Goal: Task Accomplishment & Management: Use online tool/utility

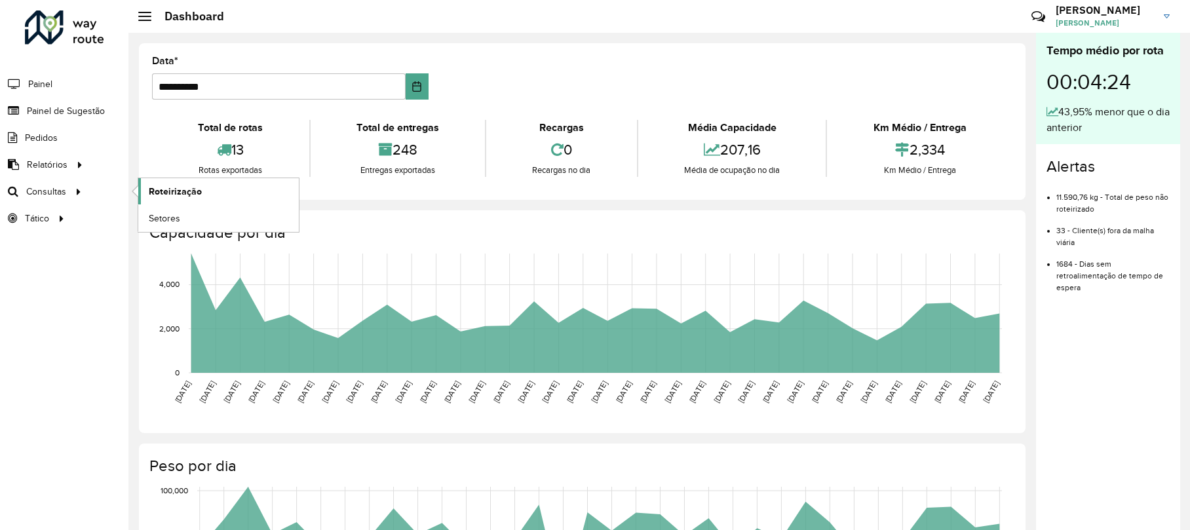
click at [160, 189] on span "Roteirização" at bounding box center [175, 192] width 53 height 14
click at [153, 221] on span "Setores" at bounding box center [165, 219] width 32 height 14
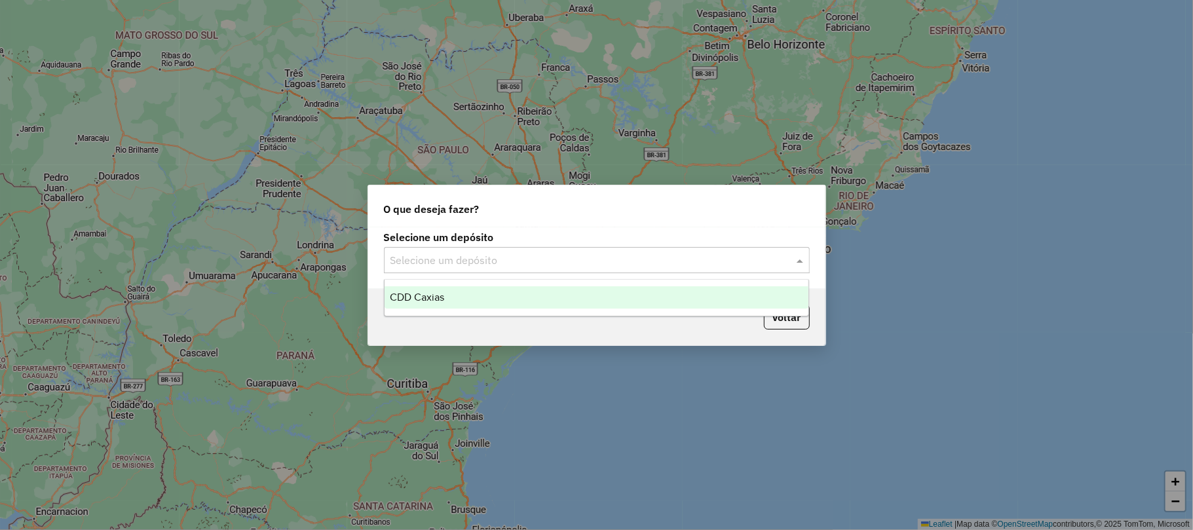
click at [524, 257] on input "text" at bounding box center [584, 261] width 387 height 16
click at [478, 294] on div "CDD Caxias" at bounding box center [597, 297] width 424 height 22
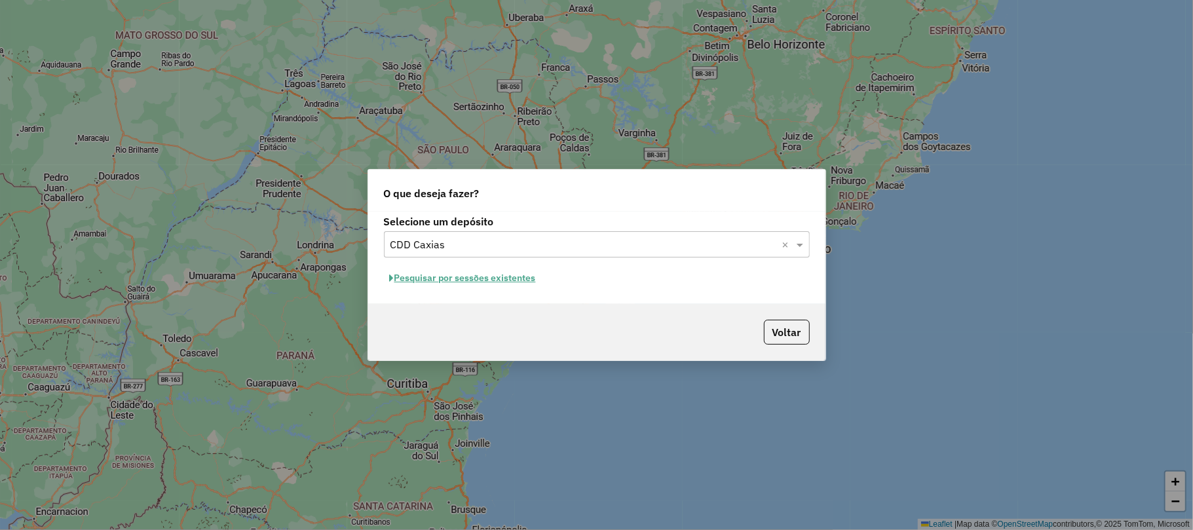
click at [443, 278] on button "Pesquisar por sessões existentes" at bounding box center [463, 278] width 158 height 20
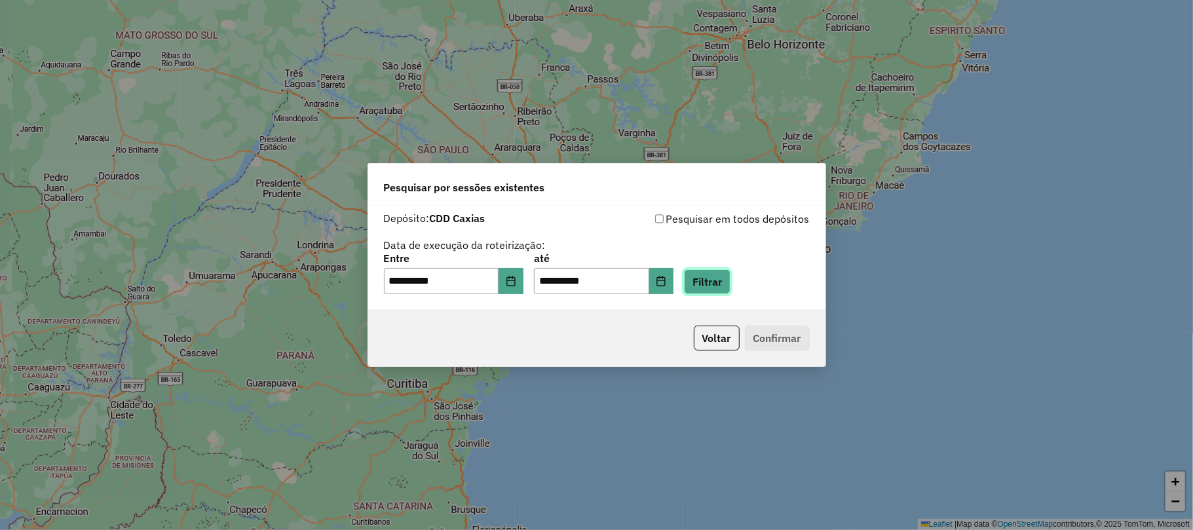
click at [727, 282] on button "Filtrar" at bounding box center [707, 281] width 47 height 25
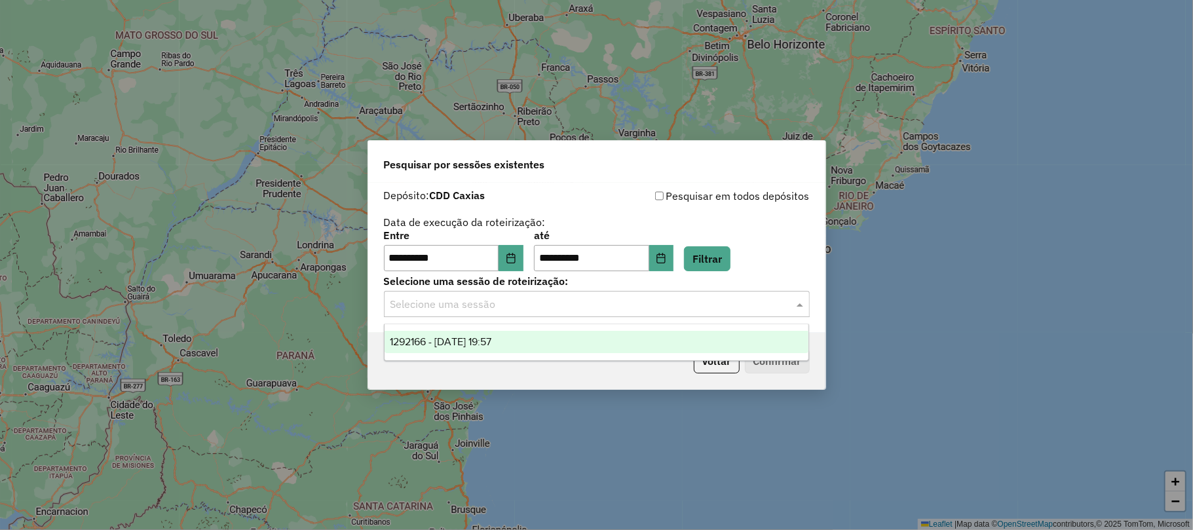
click at [573, 299] on input "text" at bounding box center [584, 305] width 387 height 16
click at [491, 342] on span "1292166 - [DATE] 19:57" at bounding box center [441, 341] width 102 height 11
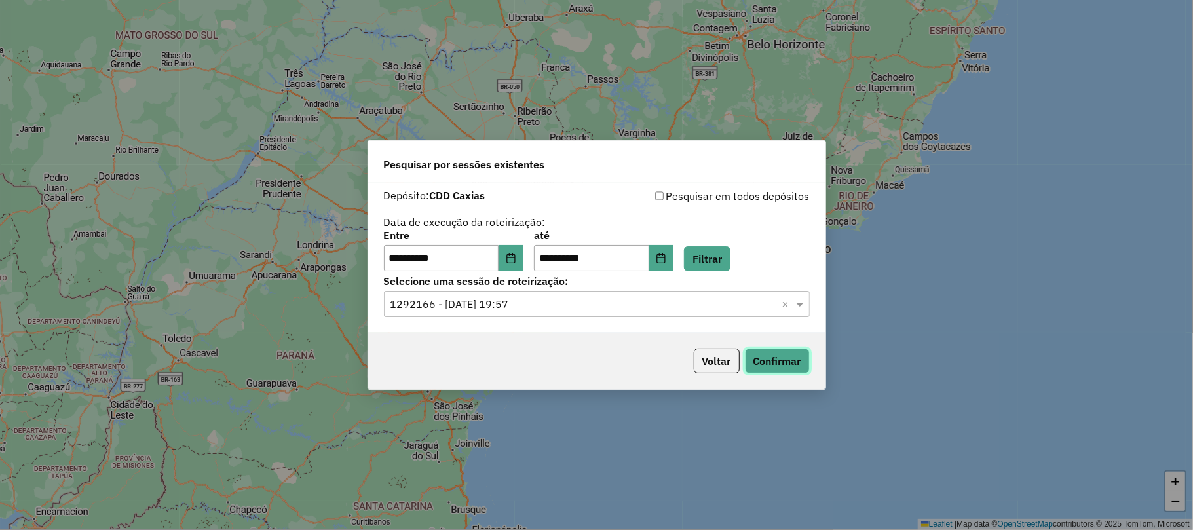
click at [797, 360] on button "Confirmar" at bounding box center [777, 361] width 65 height 25
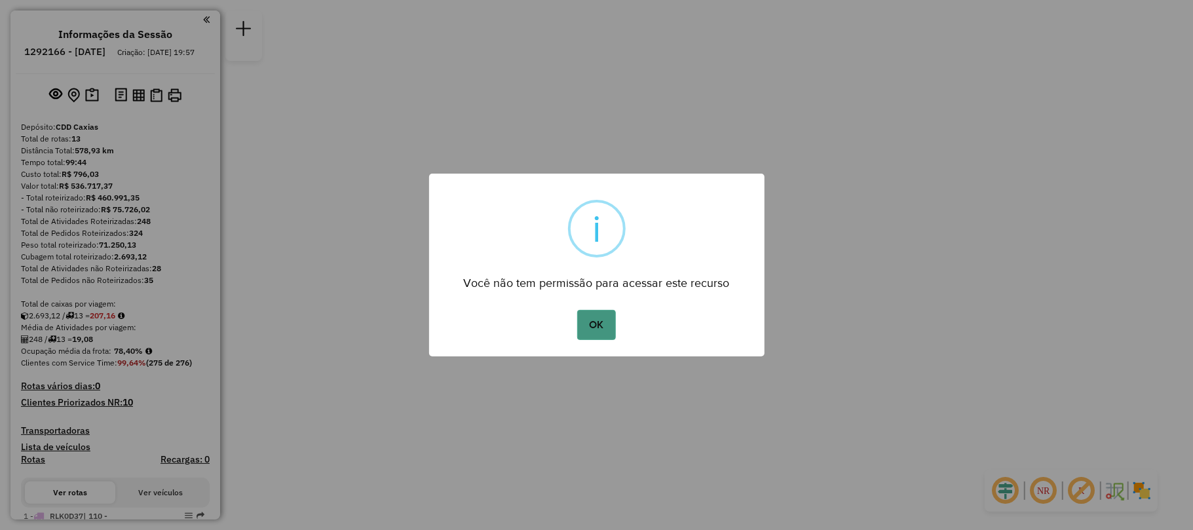
click at [604, 321] on button "OK" at bounding box center [596, 325] width 39 height 30
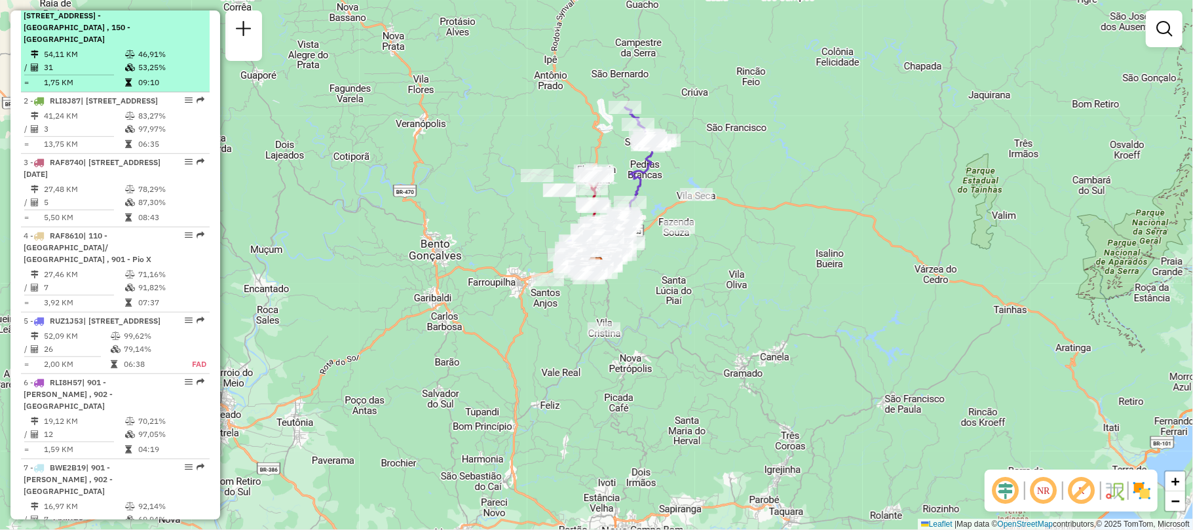
scroll to position [611, 0]
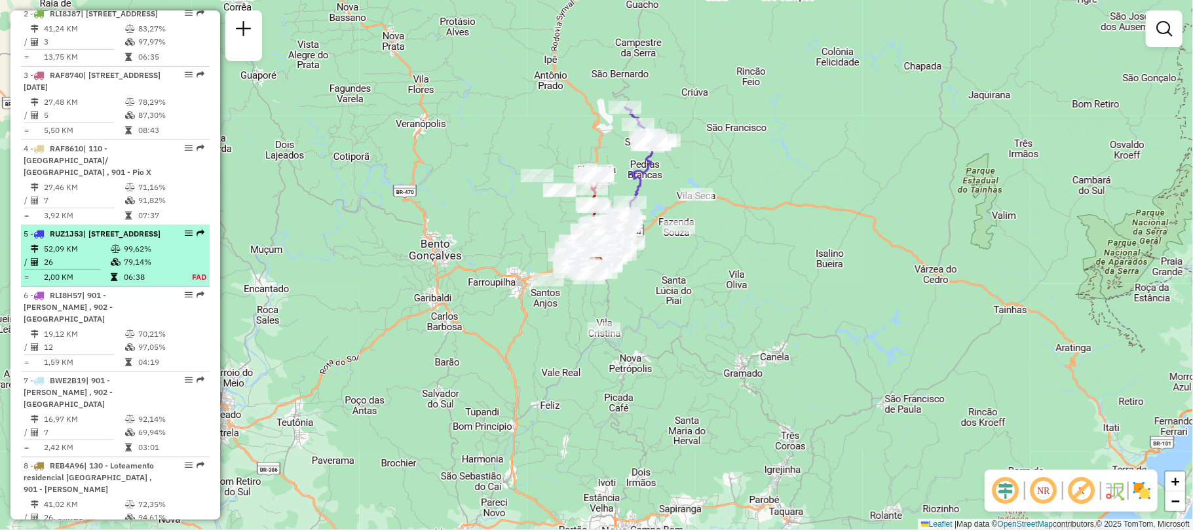
click at [113, 239] on span "| 112 - São Caetano, 131 - Interlagos , 173 - Santa Fé, 902 - Centro Caxias do …" at bounding box center [121, 234] width 77 height 10
select select "**********"
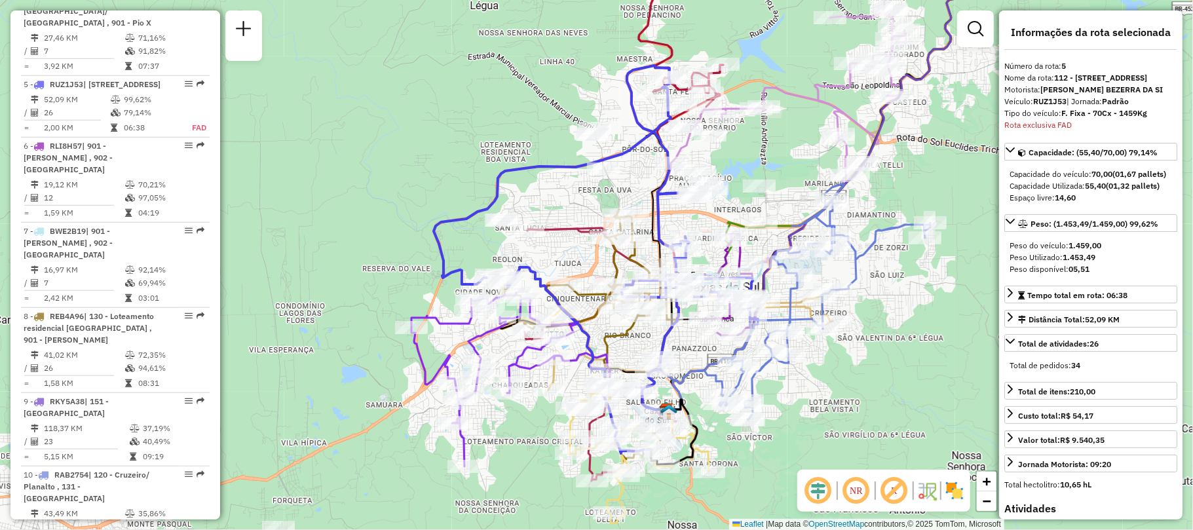
scroll to position [862, 0]
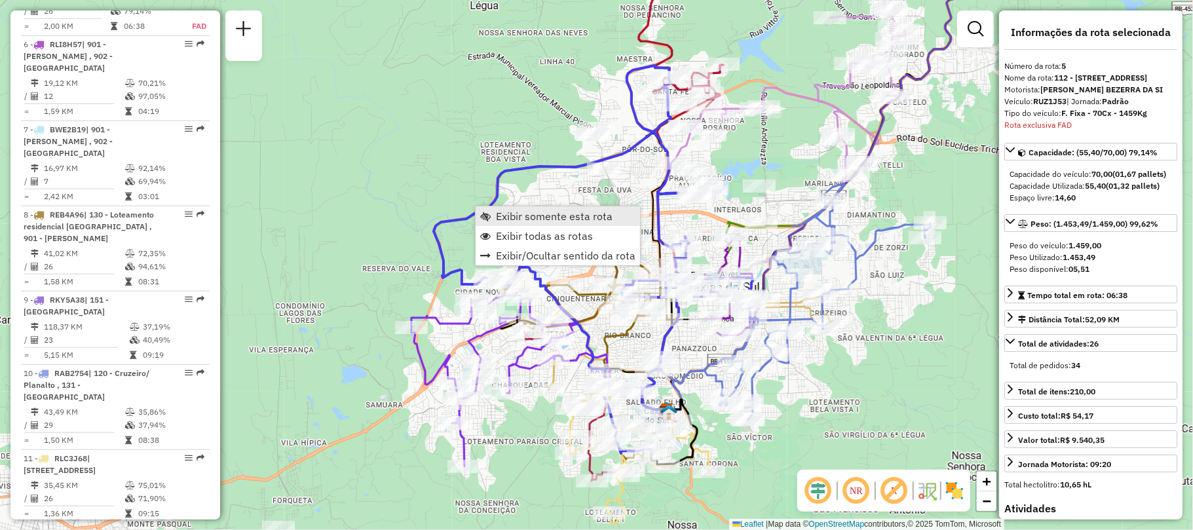
click at [519, 220] on span "Exibir somente esta rota" at bounding box center [554, 216] width 117 height 10
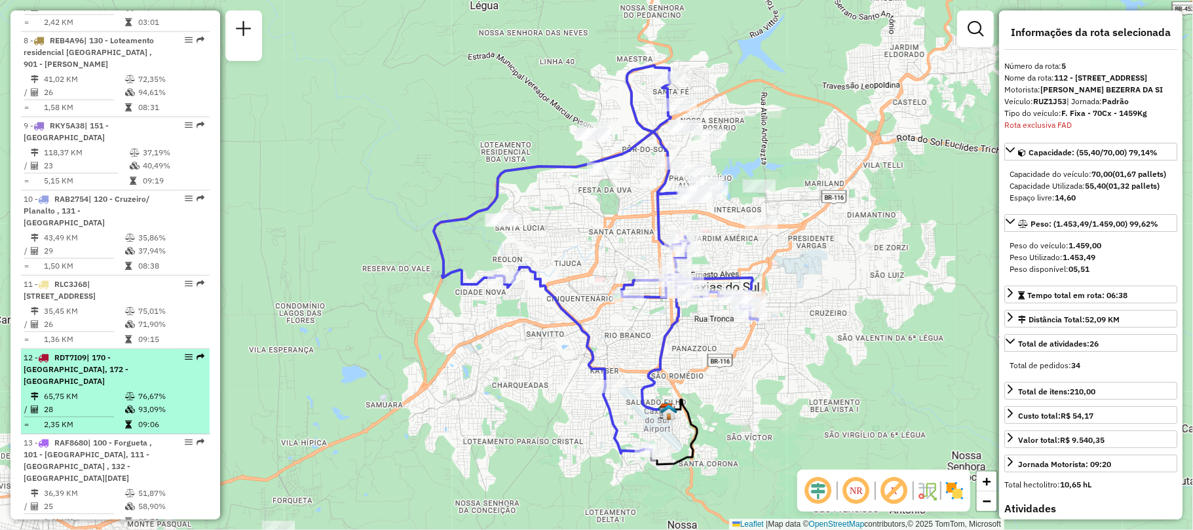
scroll to position [1124, 0]
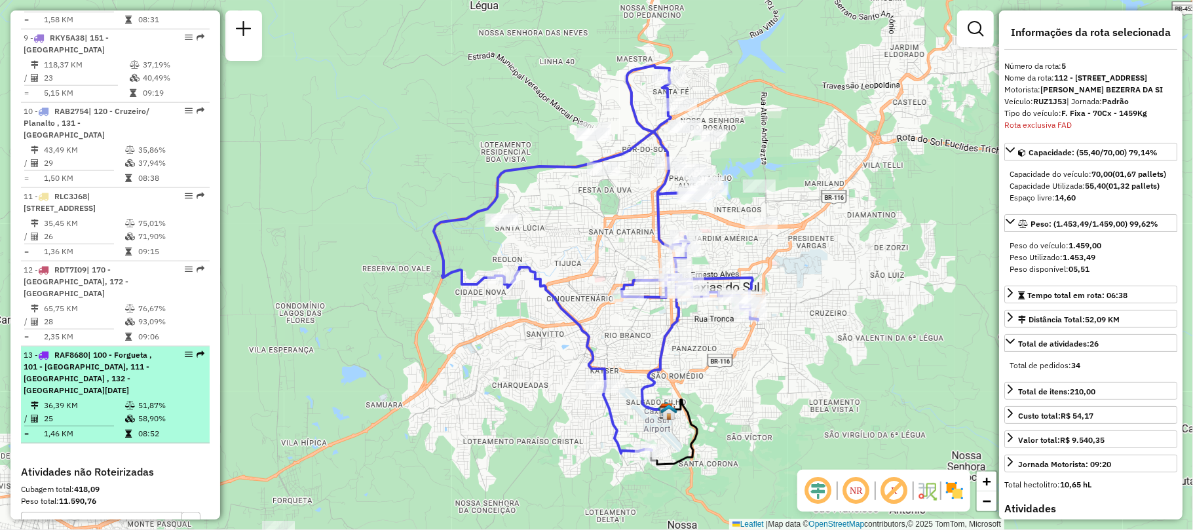
click at [97, 399] on td "36,39 KM" at bounding box center [83, 405] width 81 height 13
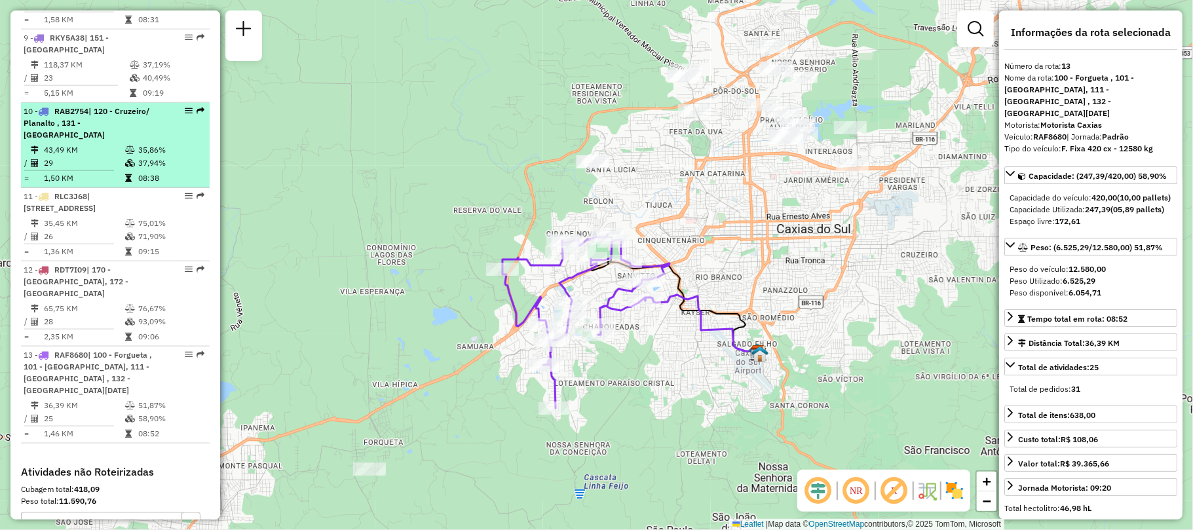
click at [144, 168] on td "37,94%" at bounding box center [171, 163] width 66 height 13
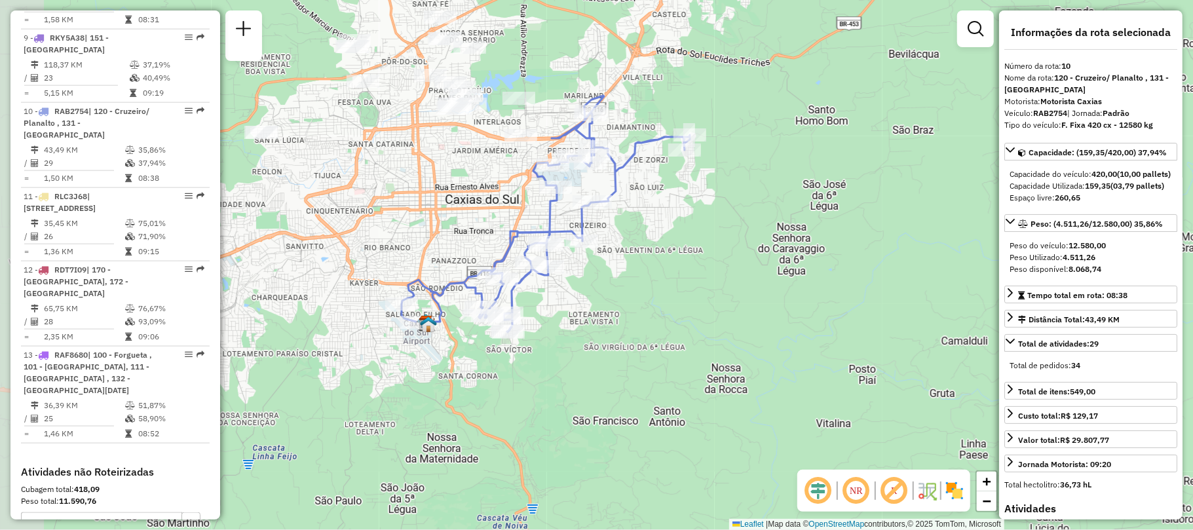
drag, startPoint x: 621, startPoint y: 331, endPoint x: 687, endPoint y: 286, distance: 79.6
click at [687, 286] on div "Janela de atendimento Grade de atendimento Capacidade Transportadoras Veículos …" at bounding box center [596, 265] width 1193 height 530
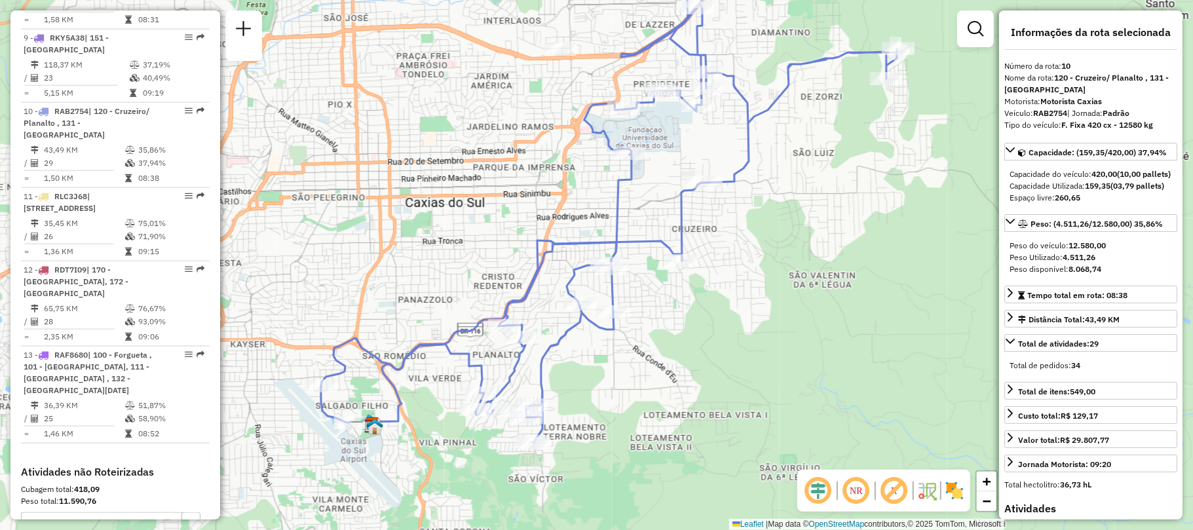
drag, startPoint x: 760, startPoint y: 317, endPoint x: 775, endPoint y: 347, distance: 33.4
click at [775, 347] on div "Janela de atendimento Grade de atendimento Capacidade Transportadoras Veículos …" at bounding box center [596, 265] width 1193 height 530
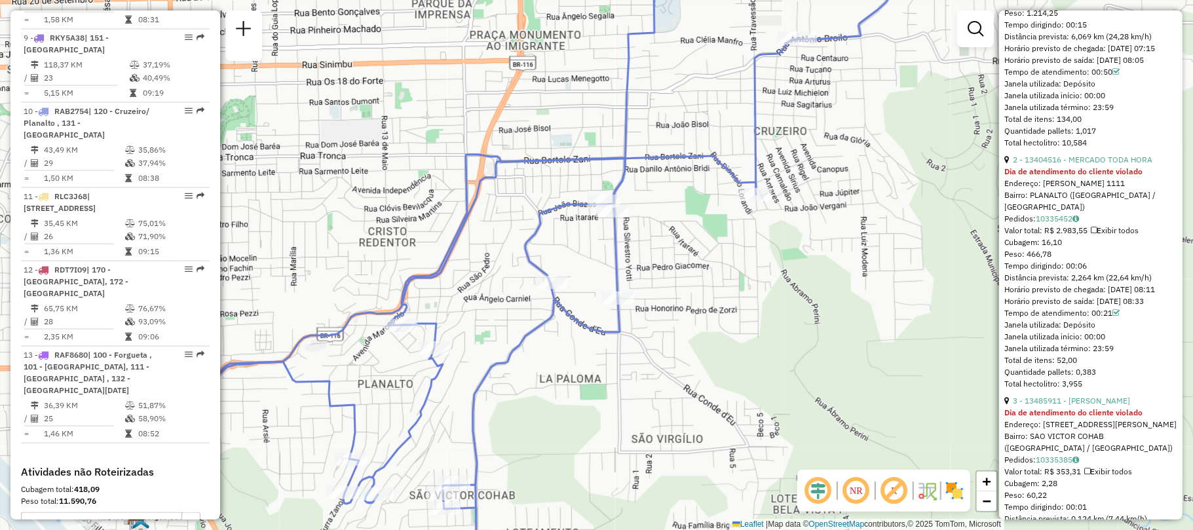
scroll to position [524, 0]
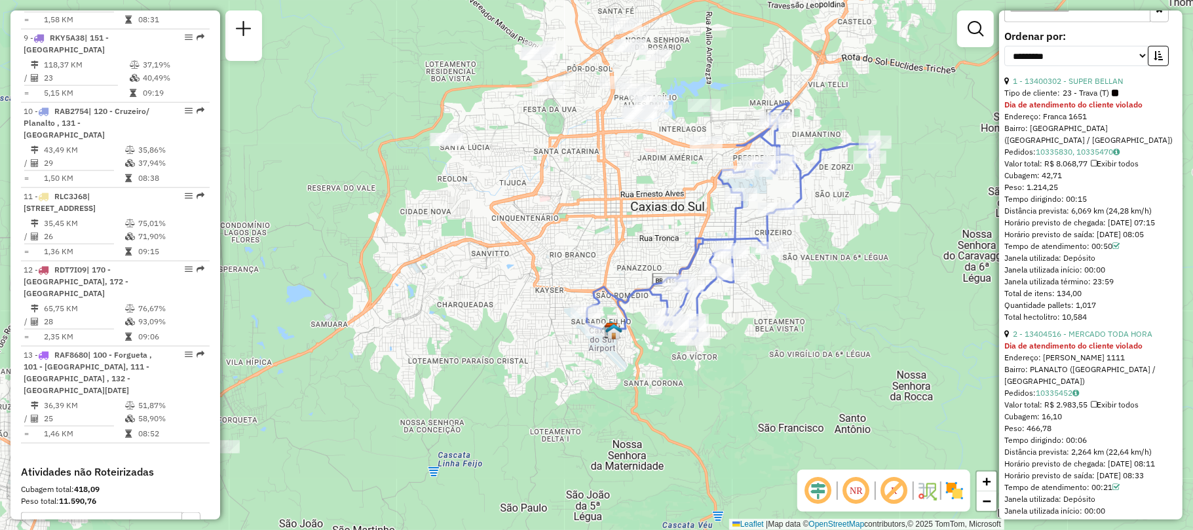
drag, startPoint x: 815, startPoint y: 186, endPoint x: 801, endPoint y: 249, distance: 64.5
click at [801, 249] on div "Janela de atendimento Grade de atendimento Capacidade Transportadoras Veículos …" at bounding box center [596, 265] width 1193 height 530
